Goal: Information Seeking & Learning: Learn about a topic

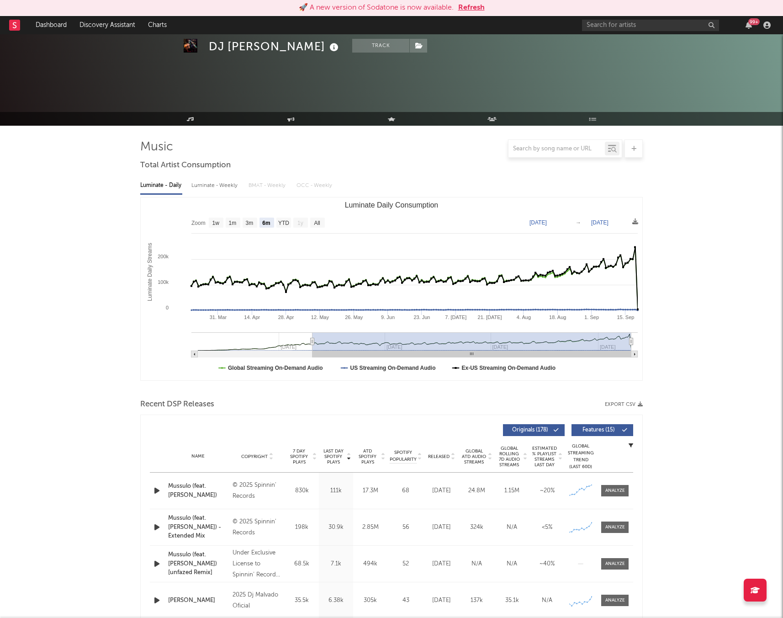
select select "6m"
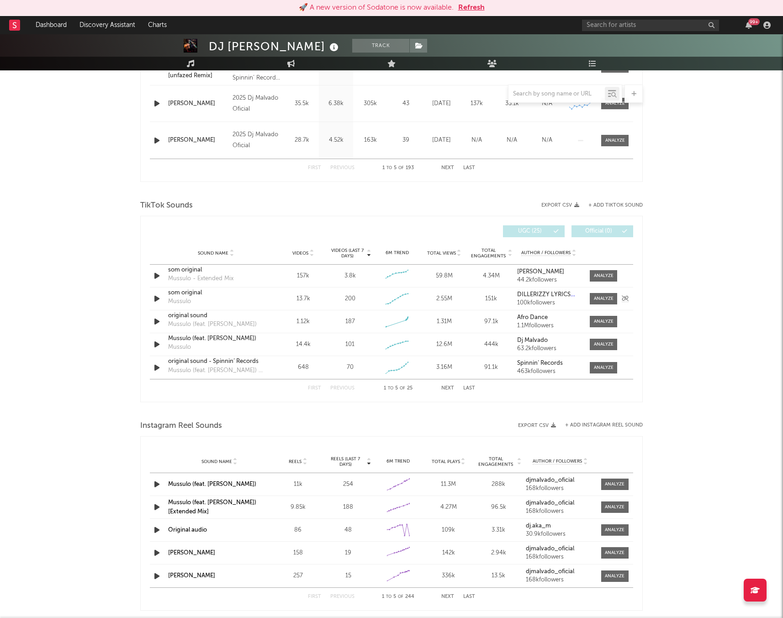
scroll to position [498, 0]
click at [602, 275] on div at bounding box center [604, 275] width 20 height 7
select select "6m"
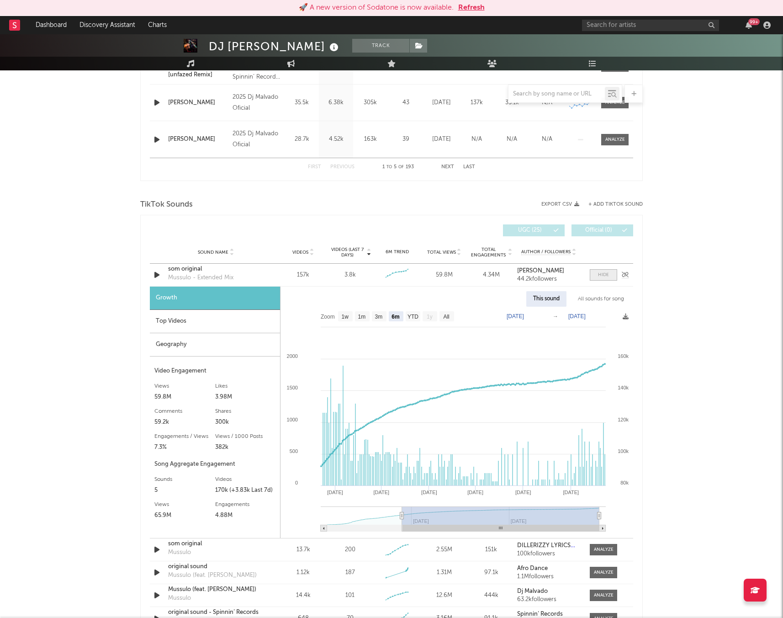
click at [605, 273] on div at bounding box center [603, 275] width 11 height 7
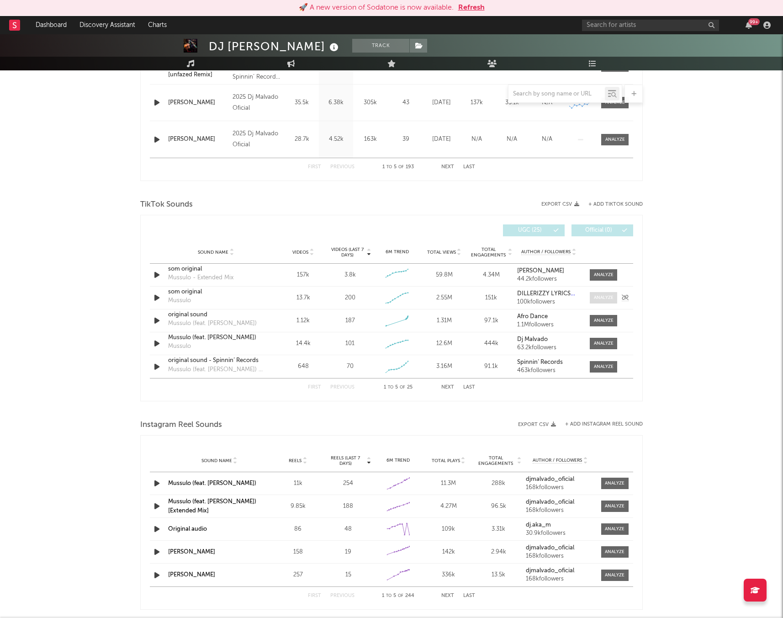
click at [604, 300] on div at bounding box center [604, 297] width 20 height 7
select select "6m"
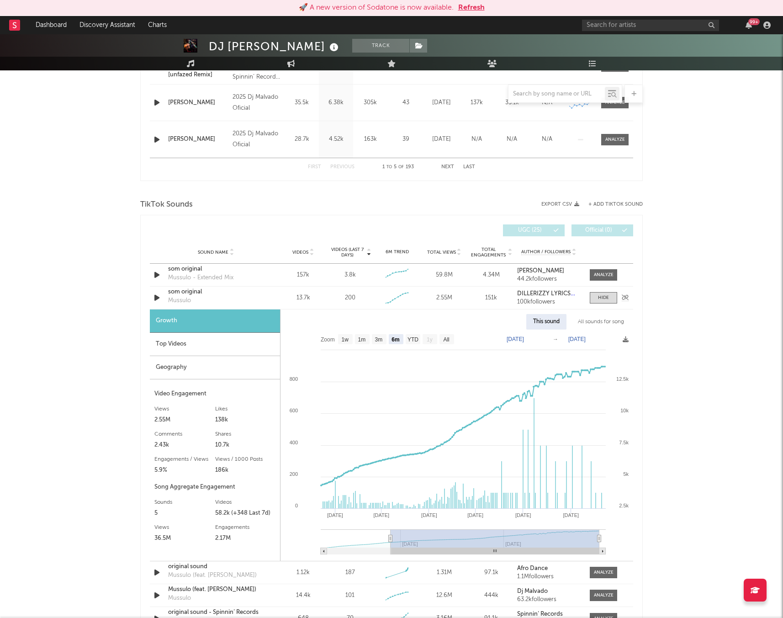
click at [563, 296] on strong "DILLERIZZY LYRICS🎶🎧" at bounding box center [551, 294] width 68 height 6
click at [610, 296] on span at bounding box center [603, 297] width 27 height 11
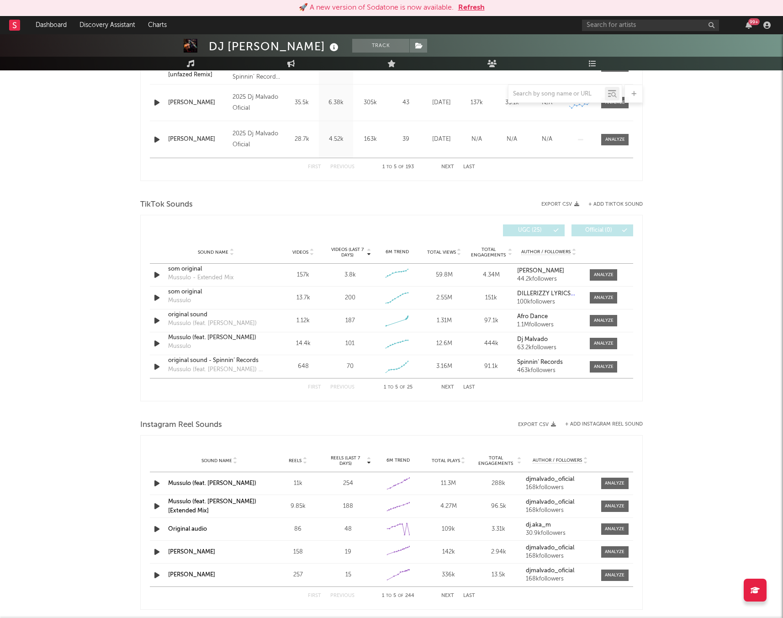
click at [450, 386] on button "Next" at bounding box center [448, 387] width 13 height 5
drag, startPoint x: 317, startPoint y: 387, endPoint x: 324, endPoint y: 387, distance: 6.9
click at [317, 387] on button "First" at bounding box center [314, 387] width 13 height 5
click at [601, 341] on div at bounding box center [604, 343] width 20 height 7
select select "6m"
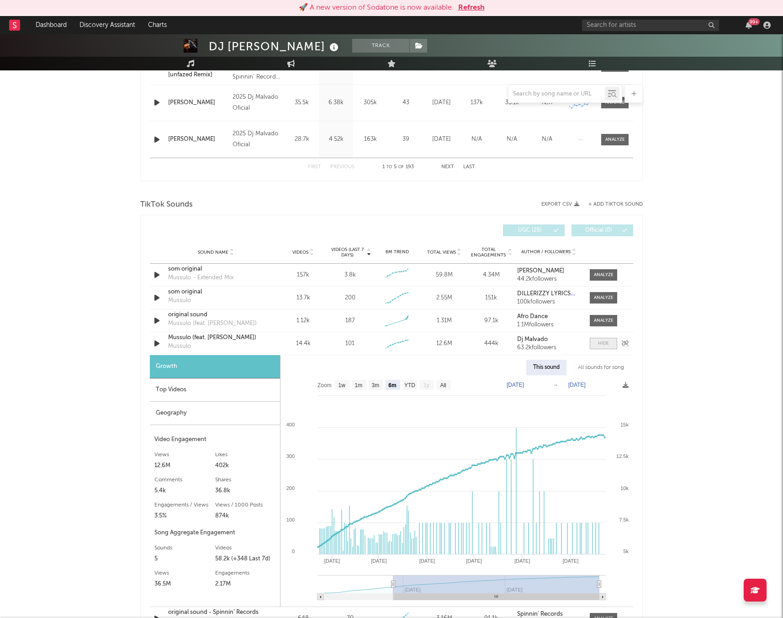
click at [601, 341] on div at bounding box center [603, 343] width 11 height 7
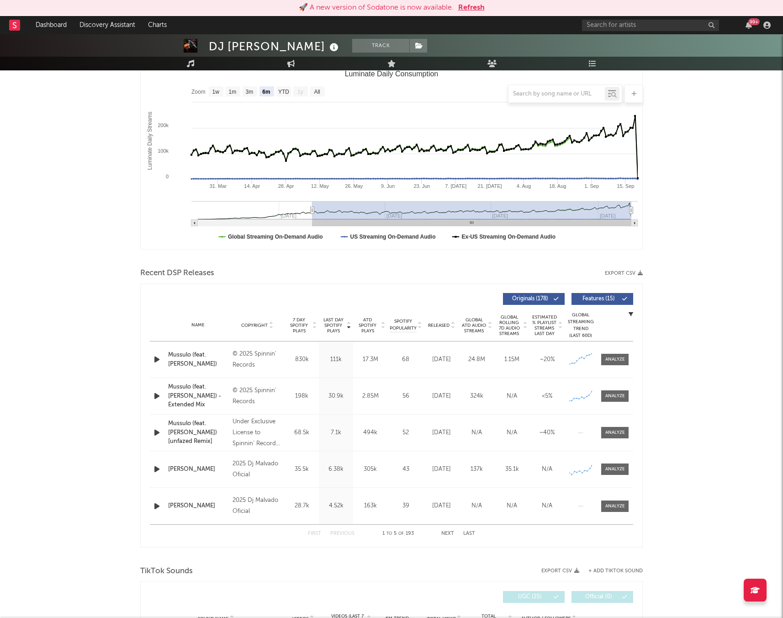
scroll to position [0, 0]
